Goal: Transaction & Acquisition: Purchase product/service

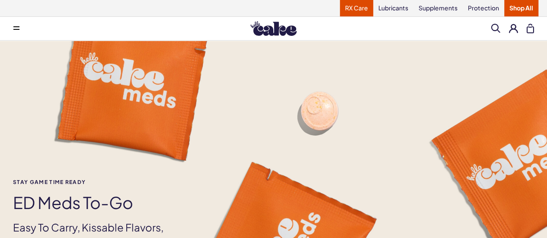
click at [352, 11] on link "RX Care" at bounding box center [356, 8] width 33 height 16
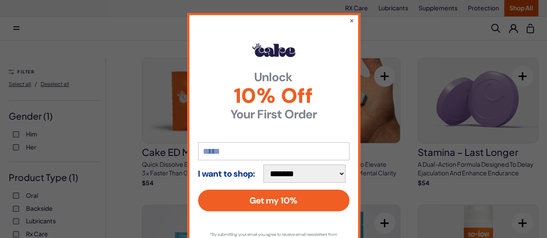
click at [241, 151] on input "email" at bounding box center [273, 151] width 151 height 18
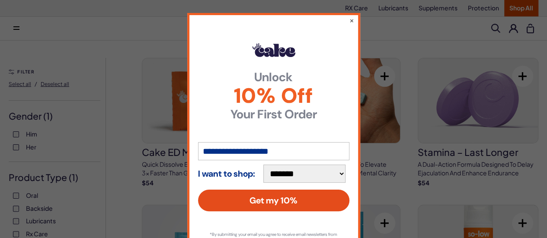
type input "**********"
click at [259, 205] on button "Get my 10%" at bounding box center [273, 201] width 151 height 22
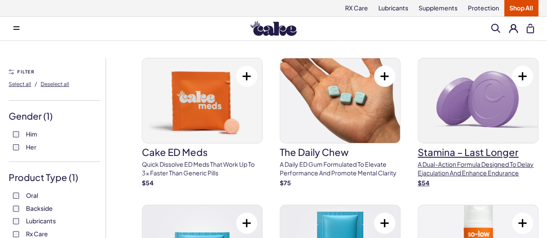
click at [418, 157] on h3 "Stamina – Last Longer" at bounding box center [478, 152] width 121 height 10
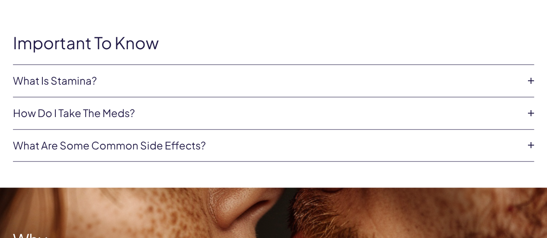
scroll to position [386, 0]
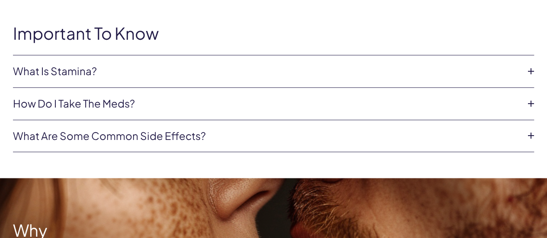
click at [527, 71] on icon at bounding box center [530, 71] width 13 height 13
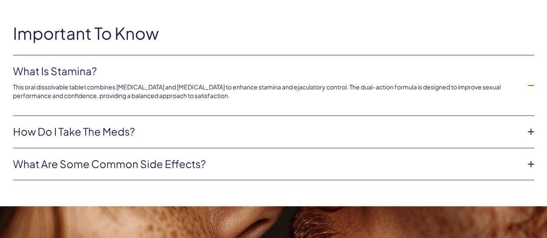
click at [531, 133] on icon at bounding box center [530, 131] width 13 height 13
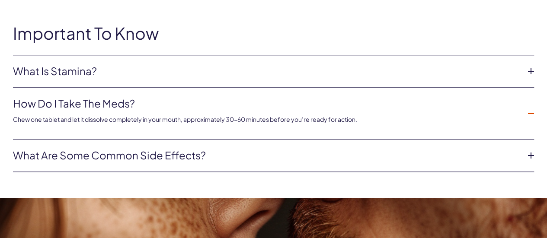
click at [531, 133] on li "How do I take the Meds? Chew one tablet and let it dissolve completely in your …" at bounding box center [273, 114] width 521 height 52
click at [528, 157] on icon at bounding box center [530, 155] width 13 height 13
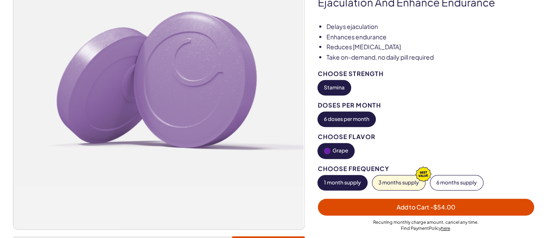
scroll to position [0, 0]
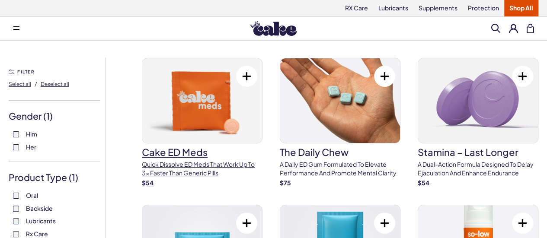
click at [157, 177] on p "Quick dissolve ED Meds that work up to 3x faster than generic pills" at bounding box center [202, 168] width 121 height 17
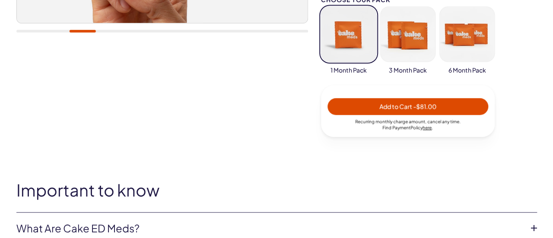
scroll to position [341, 0]
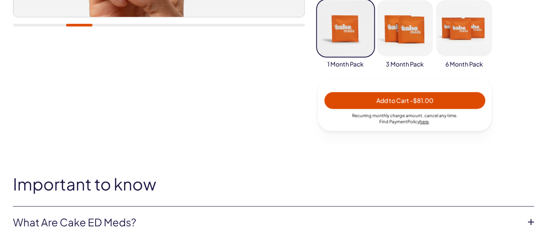
click at [383, 98] on span "Add to Cart - $81.00" at bounding box center [404, 100] width 57 height 8
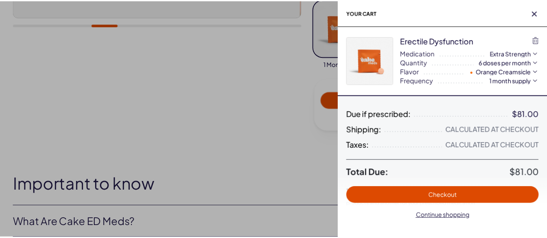
scroll to position [0, 0]
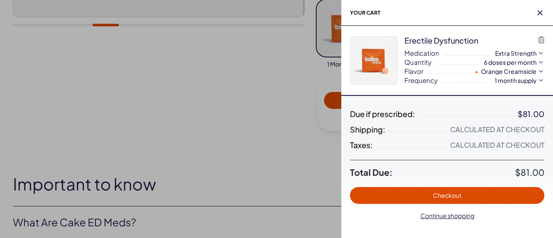
click at [510, 63] on button "6 doses per month" at bounding box center [514, 62] width 61 height 9
click at [540, 14] on icon "button" at bounding box center [540, 12] width 5 height 5
